Goal: Task Accomplishment & Management: Complete application form

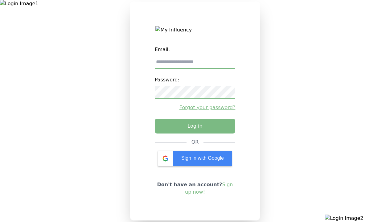
click at [195, 64] on input "email" at bounding box center [195, 62] width 81 height 13
type input "**********"
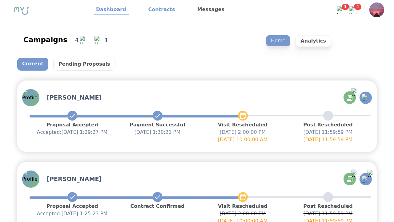
click at [158, 10] on link "Contracts" at bounding box center [162, 10] width 32 height 10
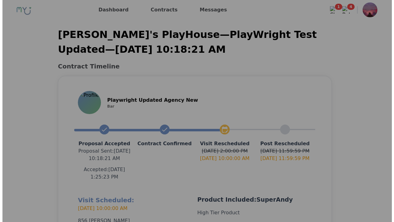
scroll to position [147, 0]
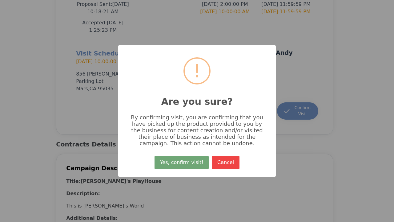
click at [183, 165] on button "Yes, confirm visit!" at bounding box center [182, 163] width 54 height 14
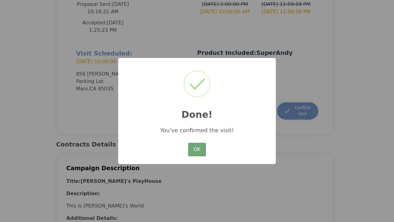
click at [197, 150] on button "OK" at bounding box center [197, 150] width 18 height 14
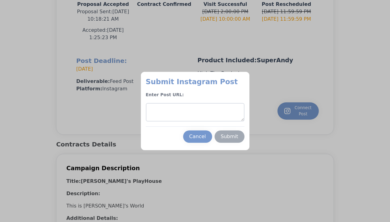
click at [195, 112] on textarea at bounding box center [195, 112] width 99 height 18
type textarea "**********"
click at [229, 136] on div "Submit" at bounding box center [230, 136] width 18 height 7
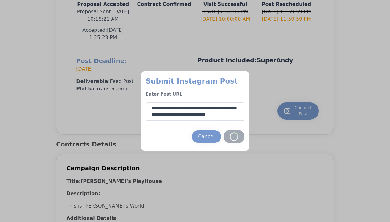
scroll to position [3, 0]
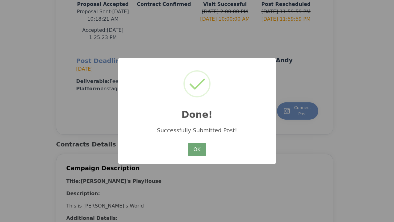
click at [197, 150] on button "OK" at bounding box center [197, 150] width 18 height 14
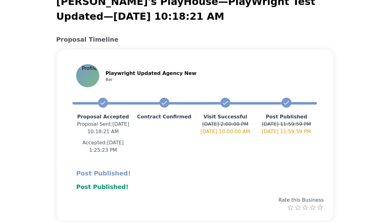
scroll to position [31, 0]
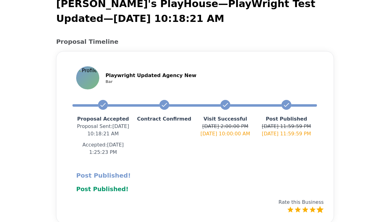
click at [321, 209] on label "5 Stars" at bounding box center [319, 209] width 7 height 7
click at [319, 209] on label "5 Stars" at bounding box center [319, 209] width 7 height 7
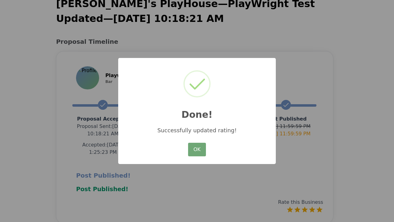
click at [202, 151] on button "OK" at bounding box center [197, 150] width 18 height 14
click at [197, 150] on button "OK" at bounding box center [197, 150] width 18 height 14
